Goal: Information Seeking & Learning: Understand process/instructions

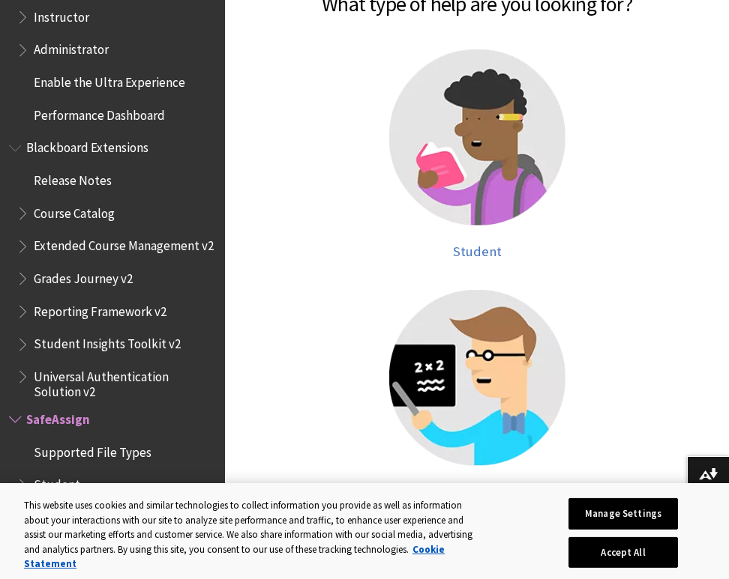
scroll to position [381, 0]
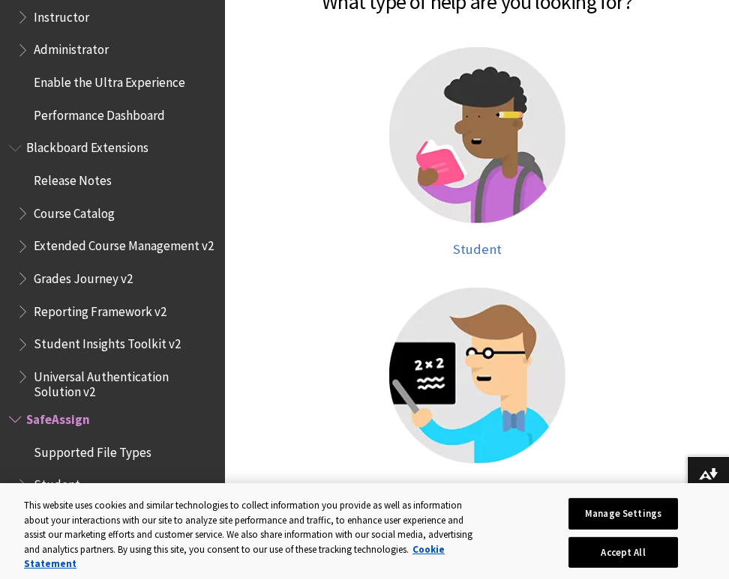
click at [434, 405] on img at bounding box center [477, 376] width 176 height 176
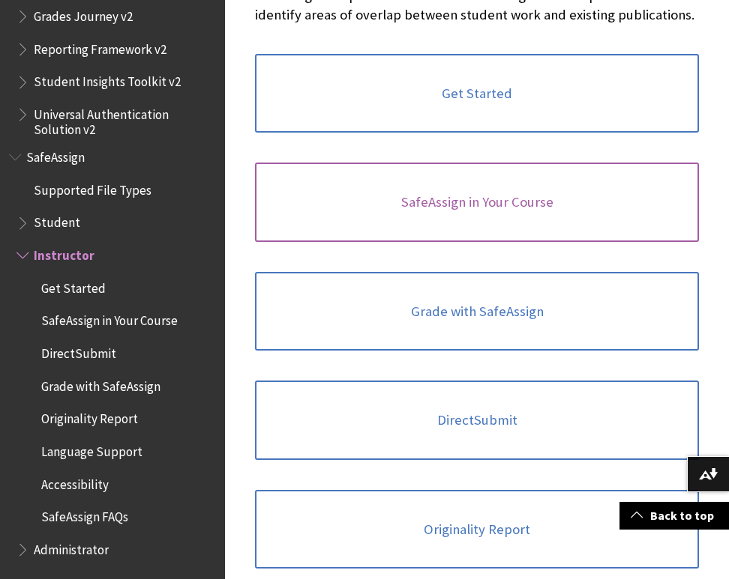
scroll to position [399, 0]
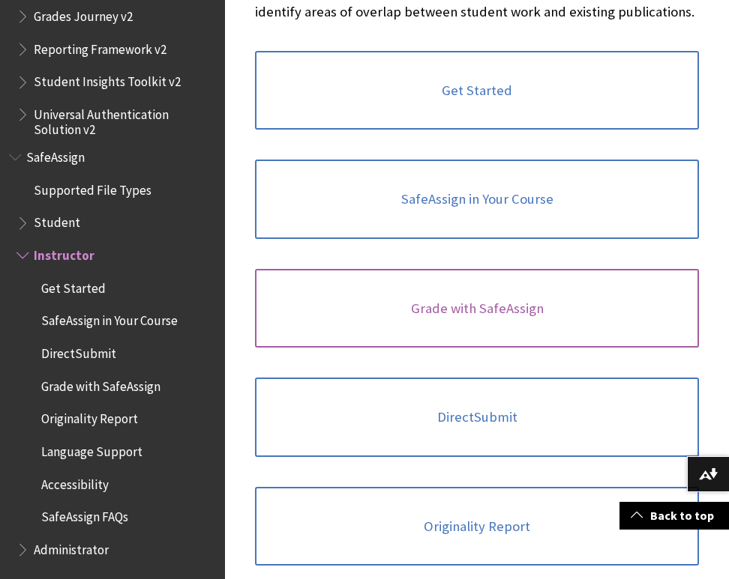
click at [441, 332] on link "Grade with SafeAssign" at bounding box center [477, 308] width 444 height 79
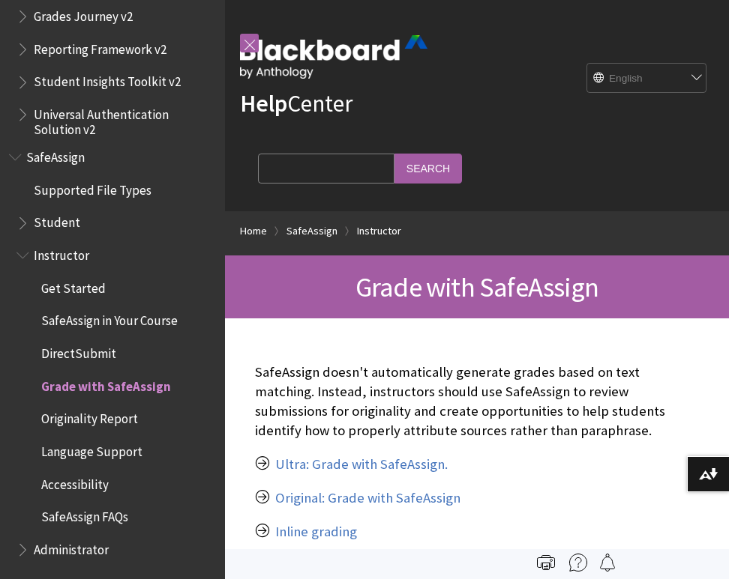
click at [103, 411] on span "Originality Report" at bounding box center [89, 417] width 97 height 20
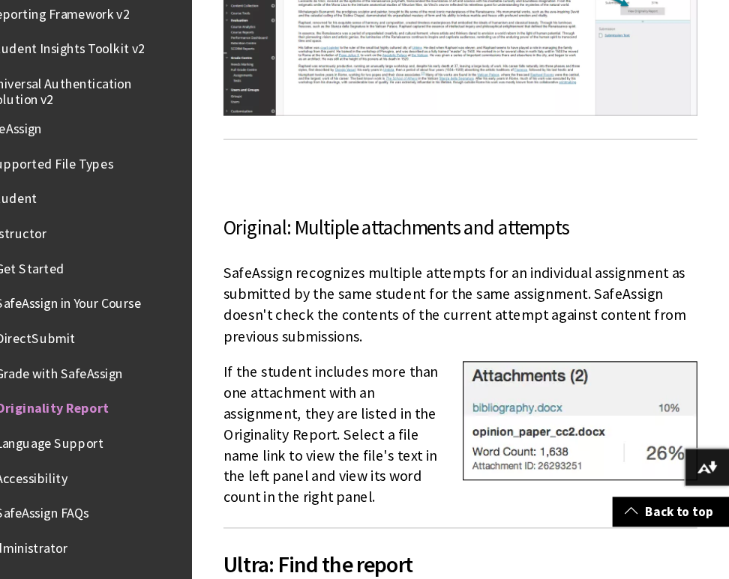
scroll to position [1326, 0]
